Goal: Transaction & Acquisition: Book appointment/travel/reservation

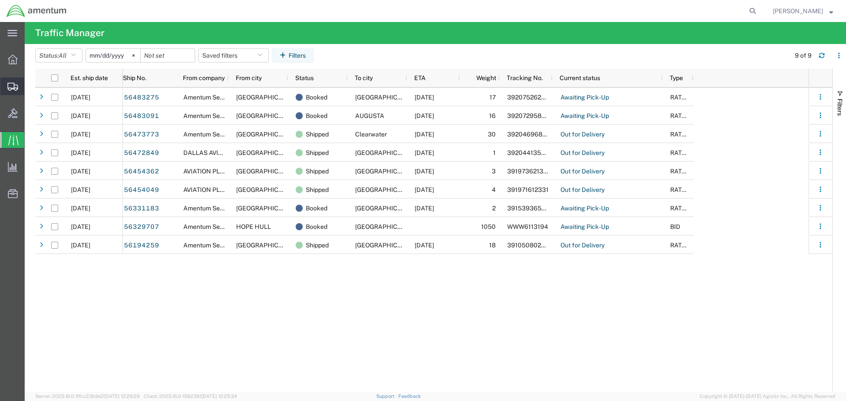
click at [13, 85] on icon at bounding box center [12, 87] width 11 height 8
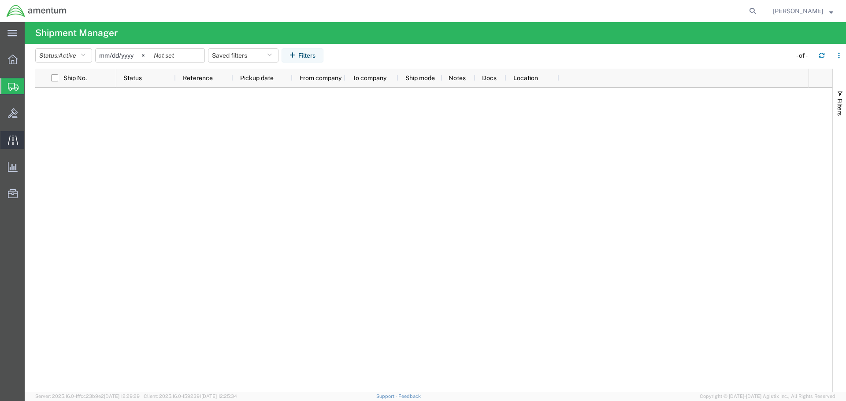
click at [12, 138] on icon at bounding box center [13, 140] width 10 height 10
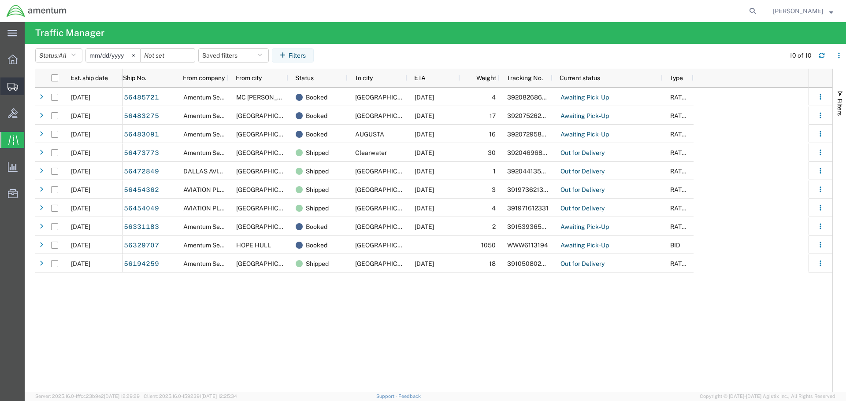
click at [10, 86] on icon at bounding box center [12, 87] width 11 height 8
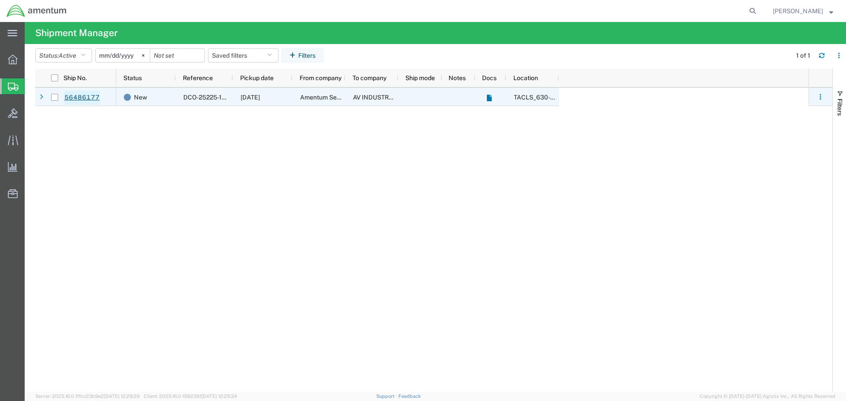
click at [83, 95] on link "56486177" at bounding box center [82, 98] width 36 height 14
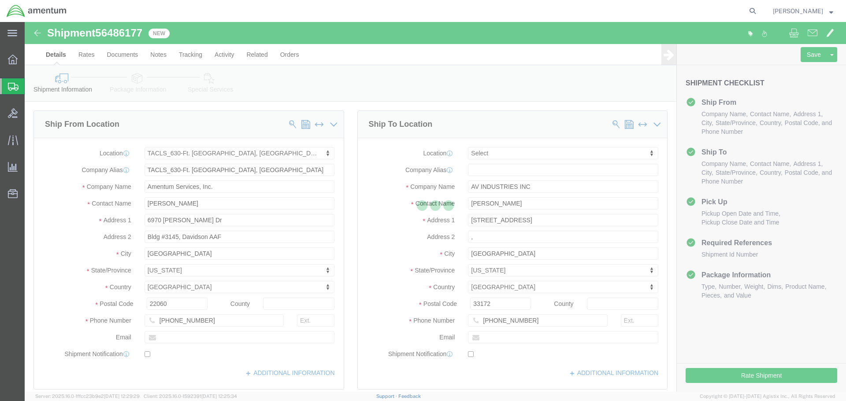
select select "42715"
select select
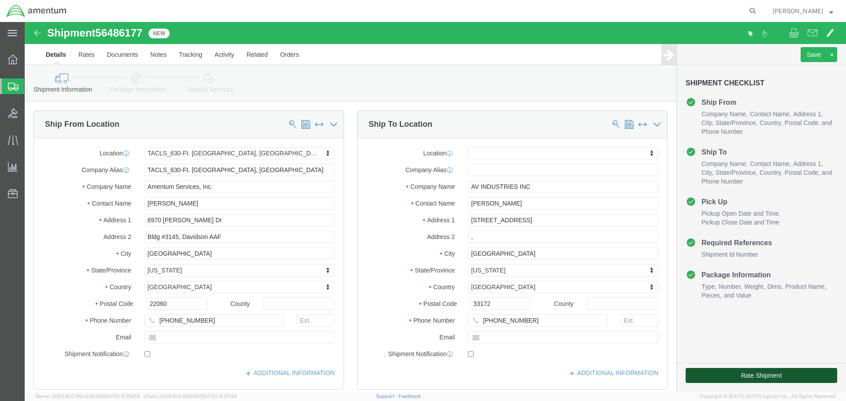
click button "Rate Shipment"
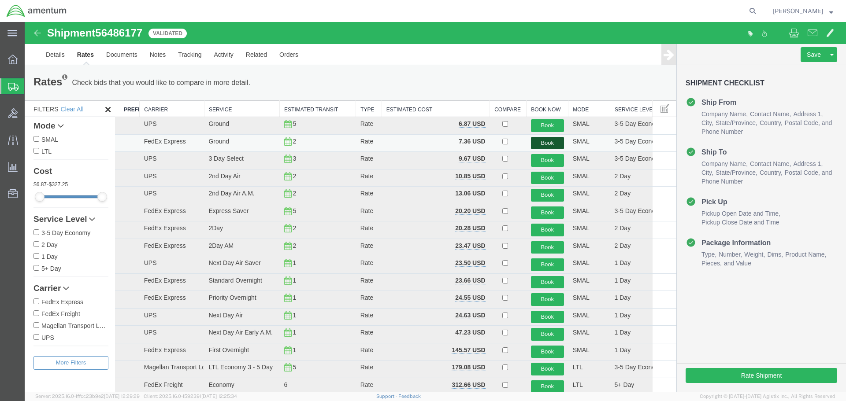
click at [543, 144] on button "Book" at bounding box center [547, 143] width 33 height 13
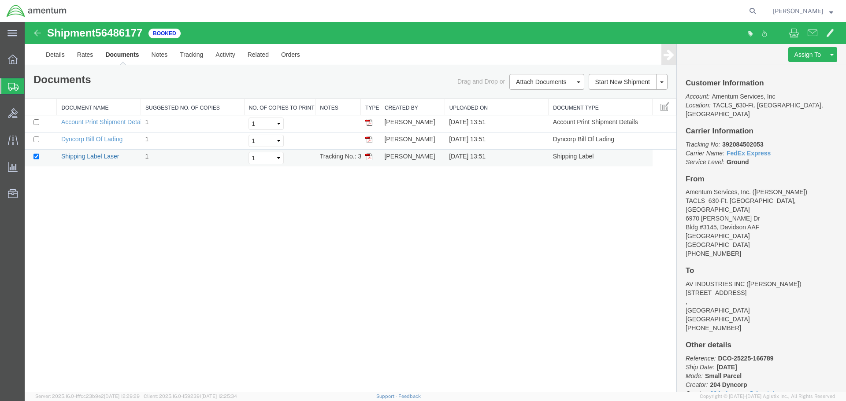
click at [95, 156] on link "Shipping Label Laser" at bounding box center [90, 156] width 58 height 7
